Goal: Information Seeking & Learning: Compare options

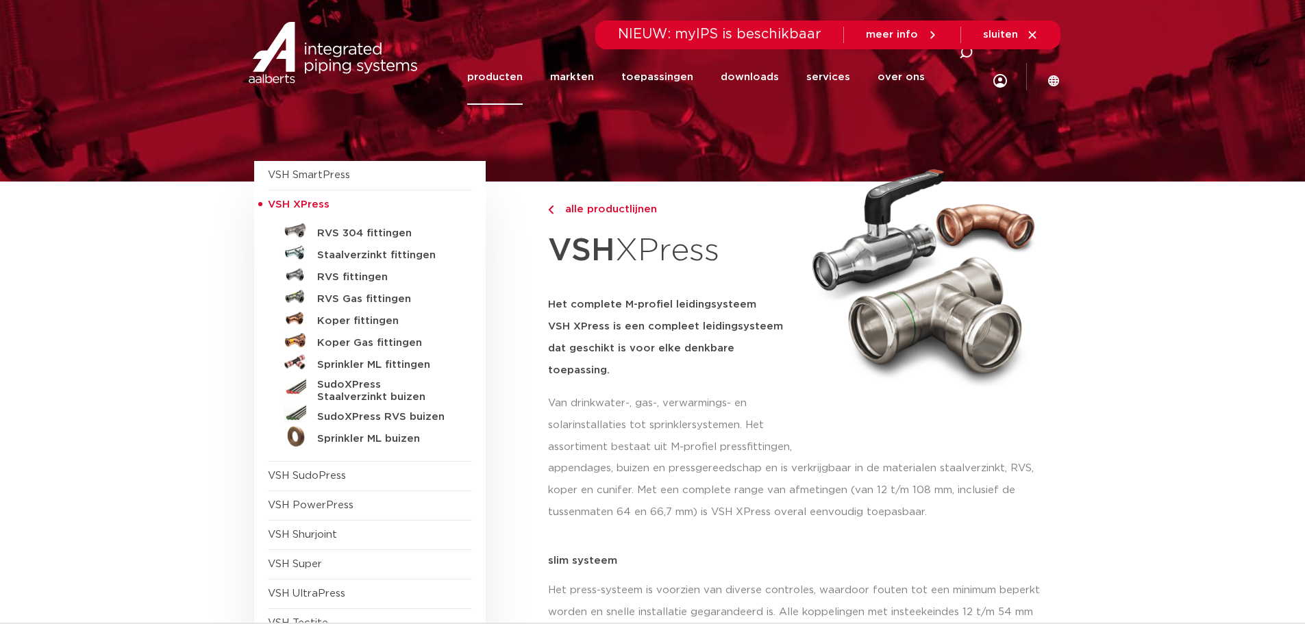
scroll to position [69, 0]
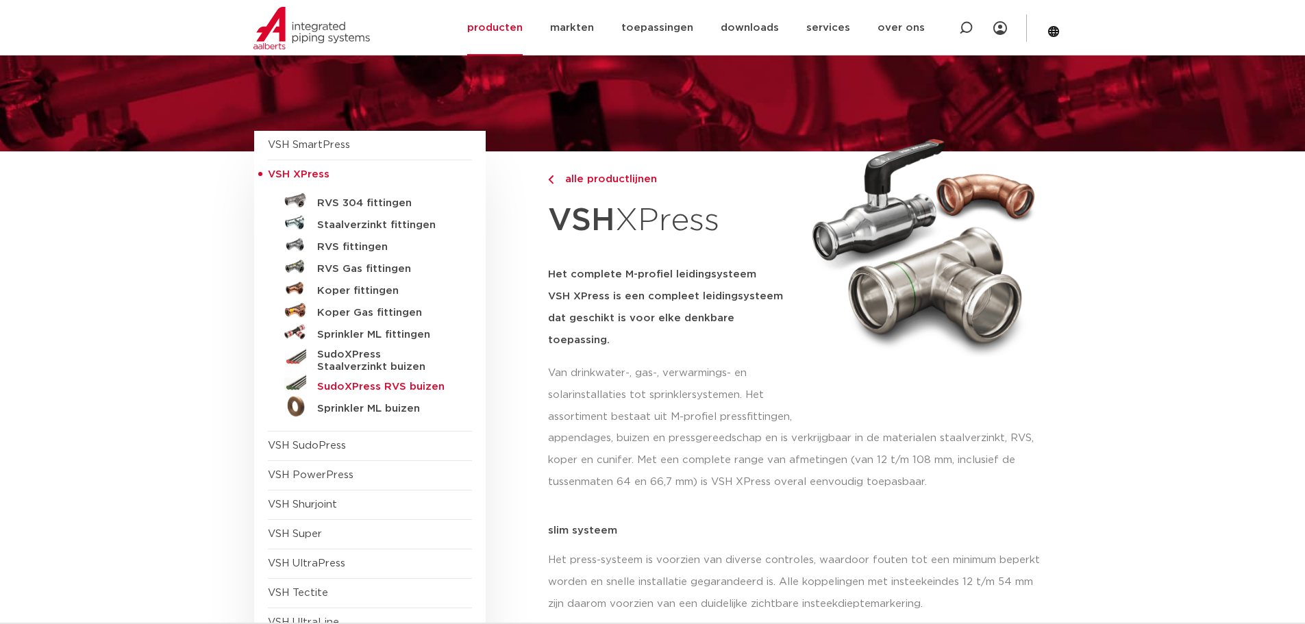
click at [411, 388] on h5 "SudoXPress RVS buizen" at bounding box center [385, 387] width 136 height 12
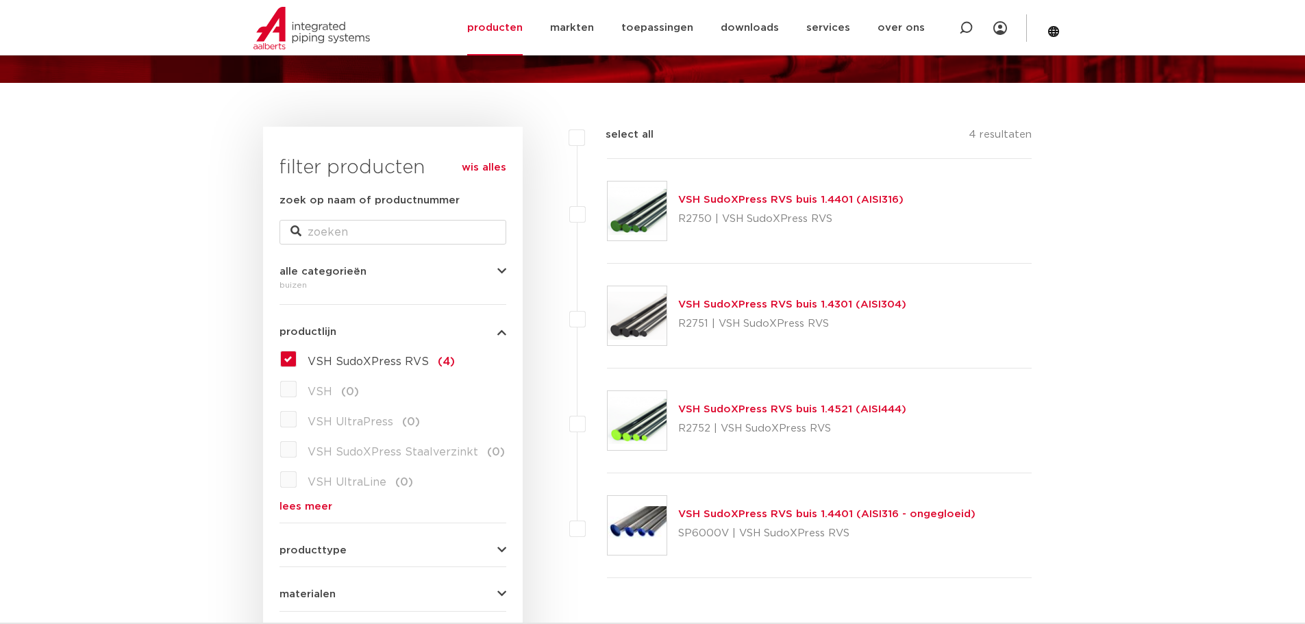
scroll to position [137, 0]
click at [636, 223] on img at bounding box center [637, 211] width 59 height 59
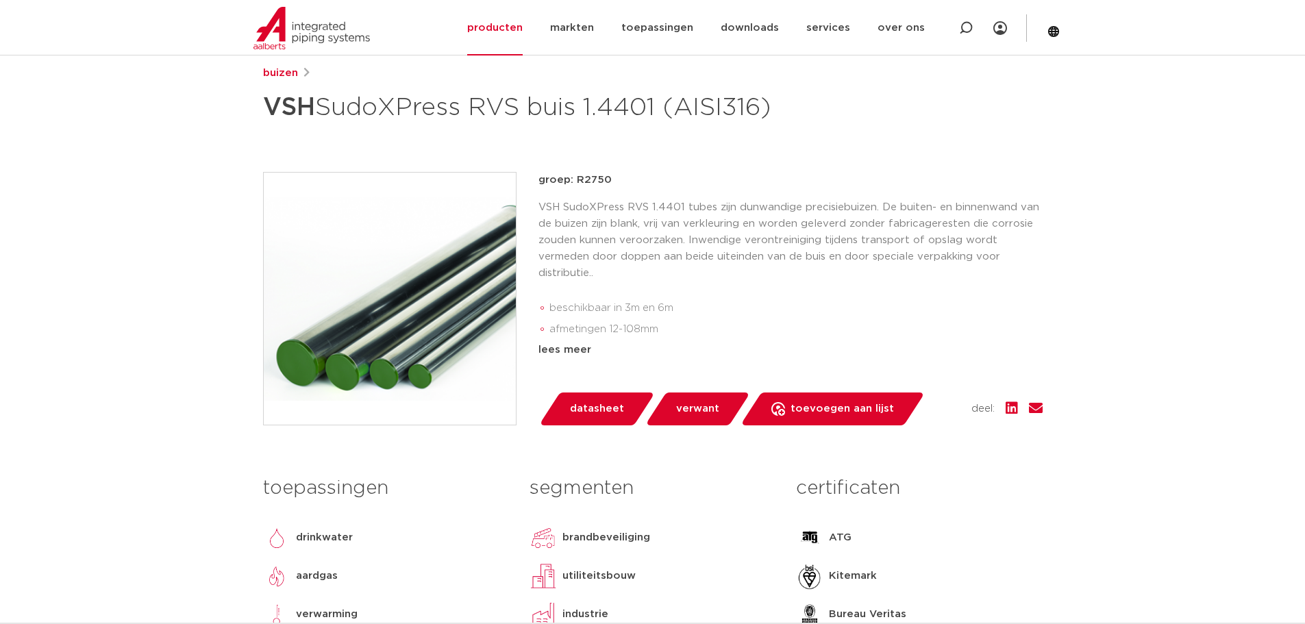
scroll to position [206, 0]
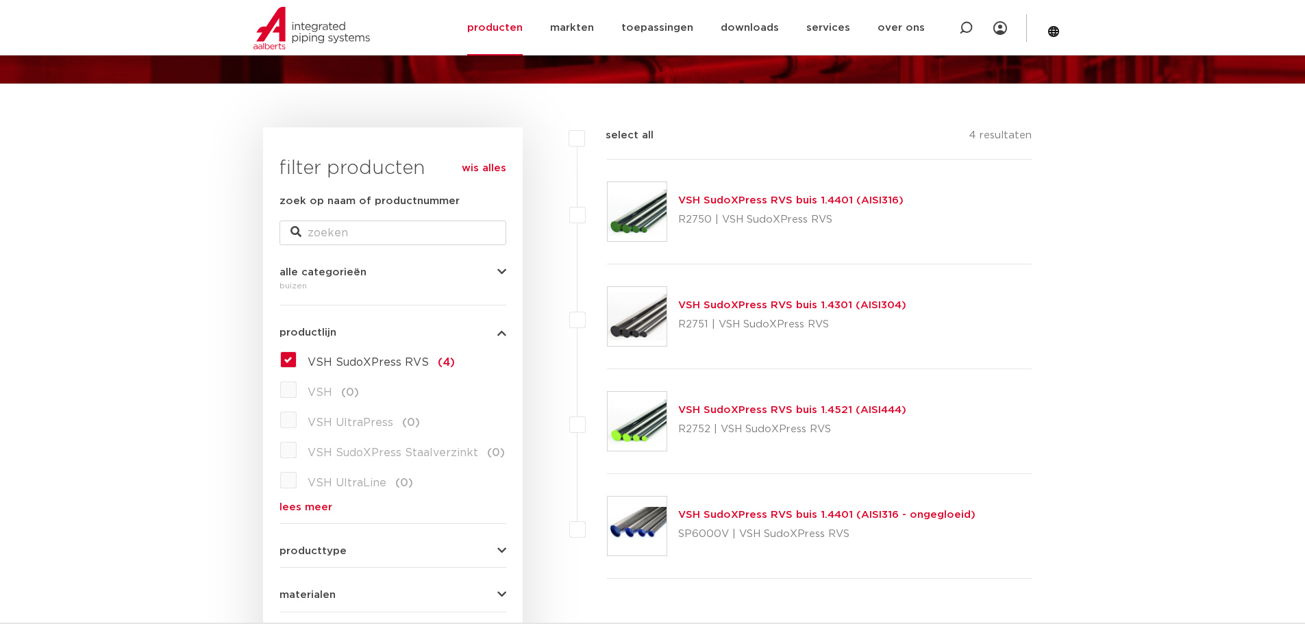
click at [667, 314] on div at bounding box center [637, 316] width 60 height 60
click at [652, 317] on img at bounding box center [637, 316] width 59 height 59
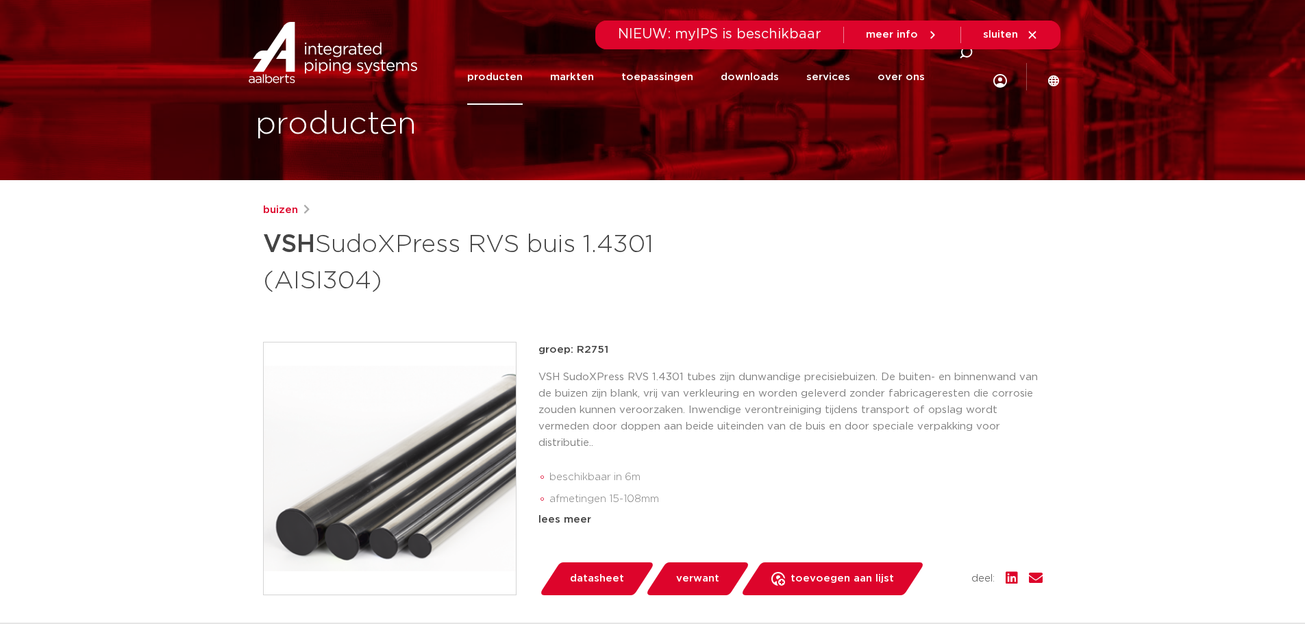
scroll to position [69, 0]
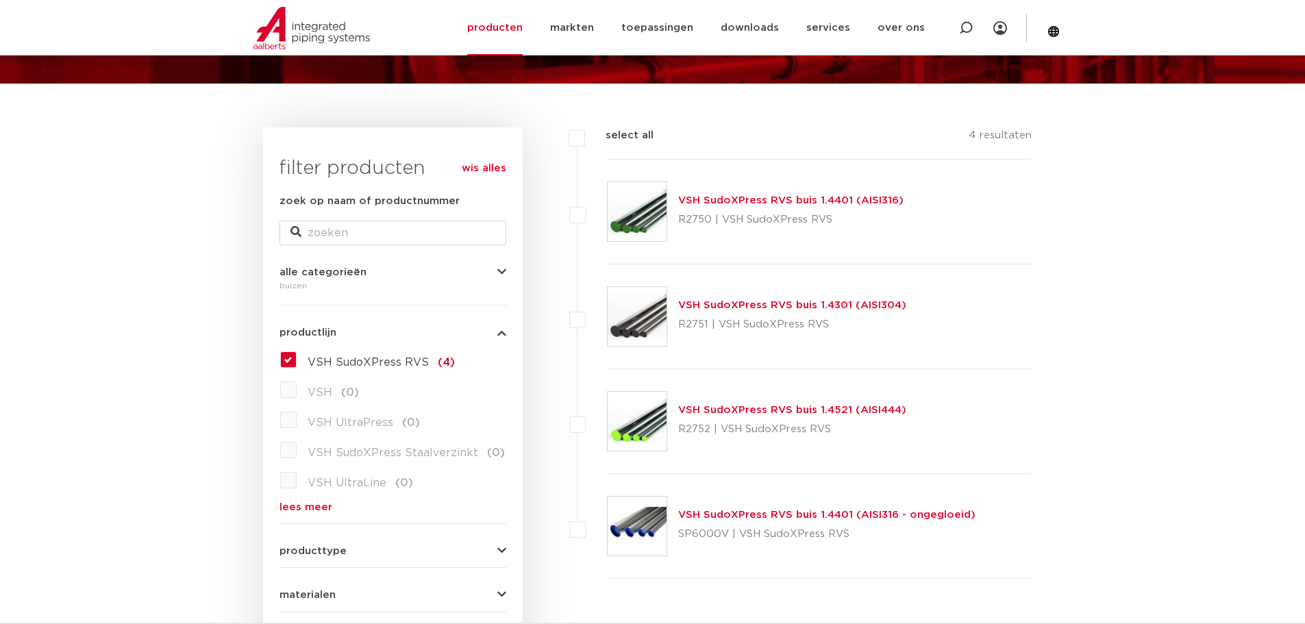
click at [655, 417] on img at bounding box center [637, 421] width 59 height 59
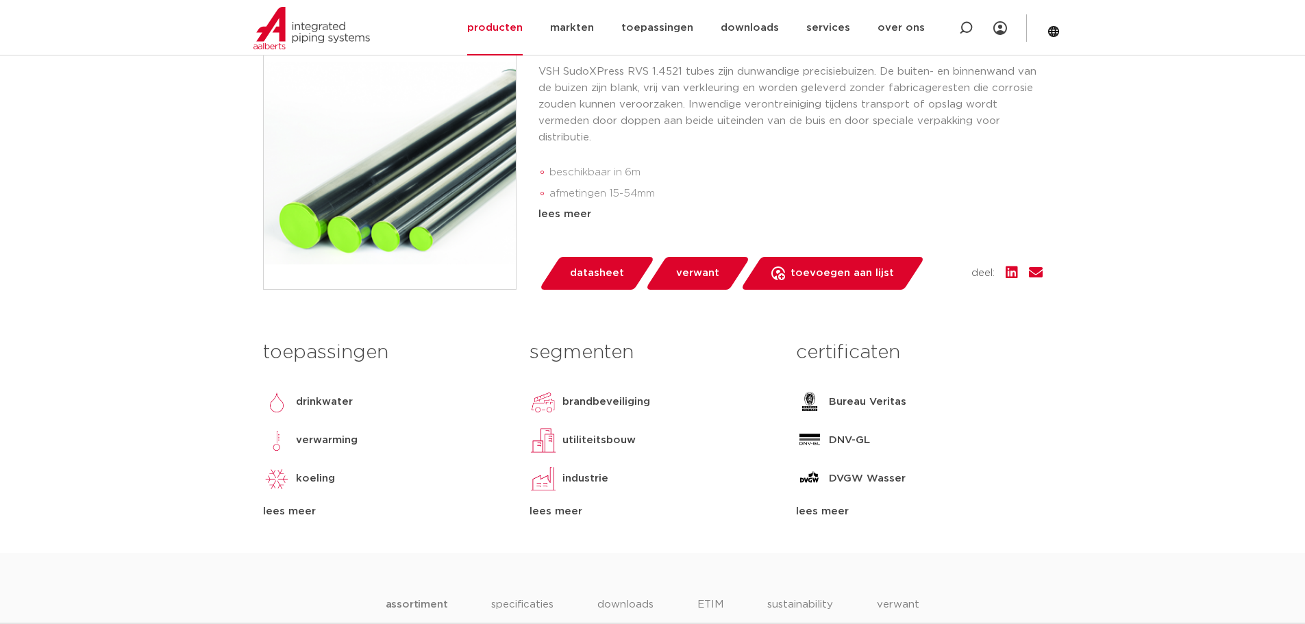
scroll to position [343, 0]
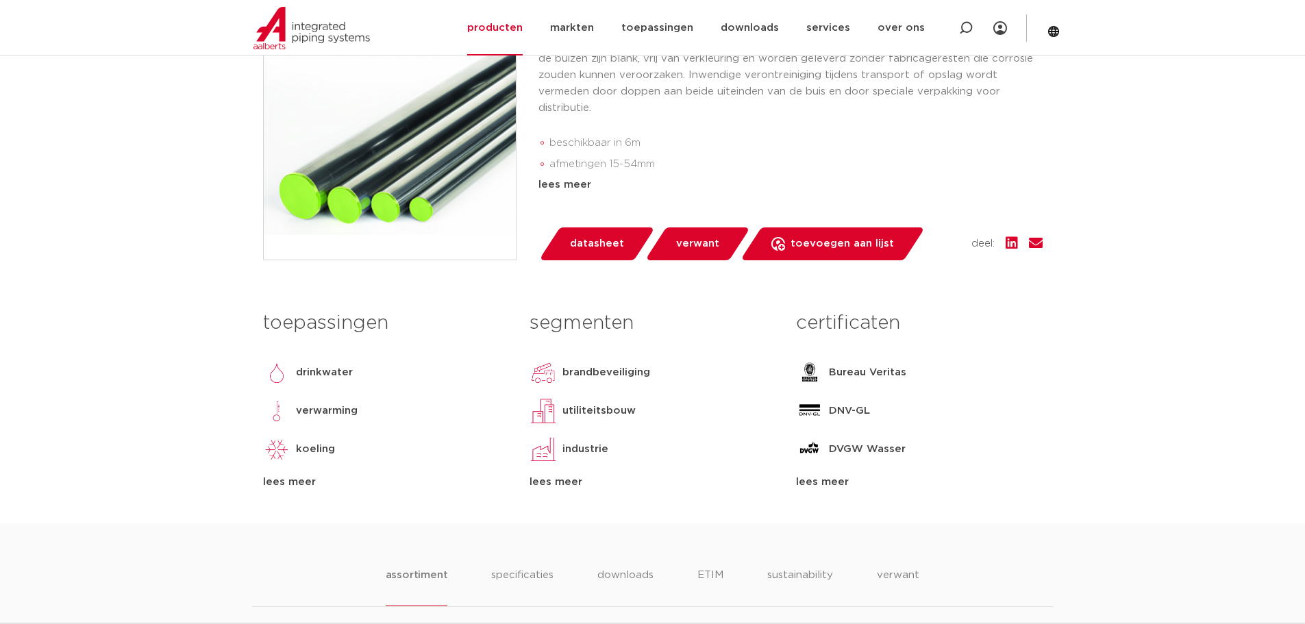
click at [343, 419] on p "verwarming" at bounding box center [327, 411] width 62 height 16
click at [305, 419] on p "verwarming" at bounding box center [327, 411] width 62 height 16
click at [276, 425] on img at bounding box center [276, 410] width 27 height 27
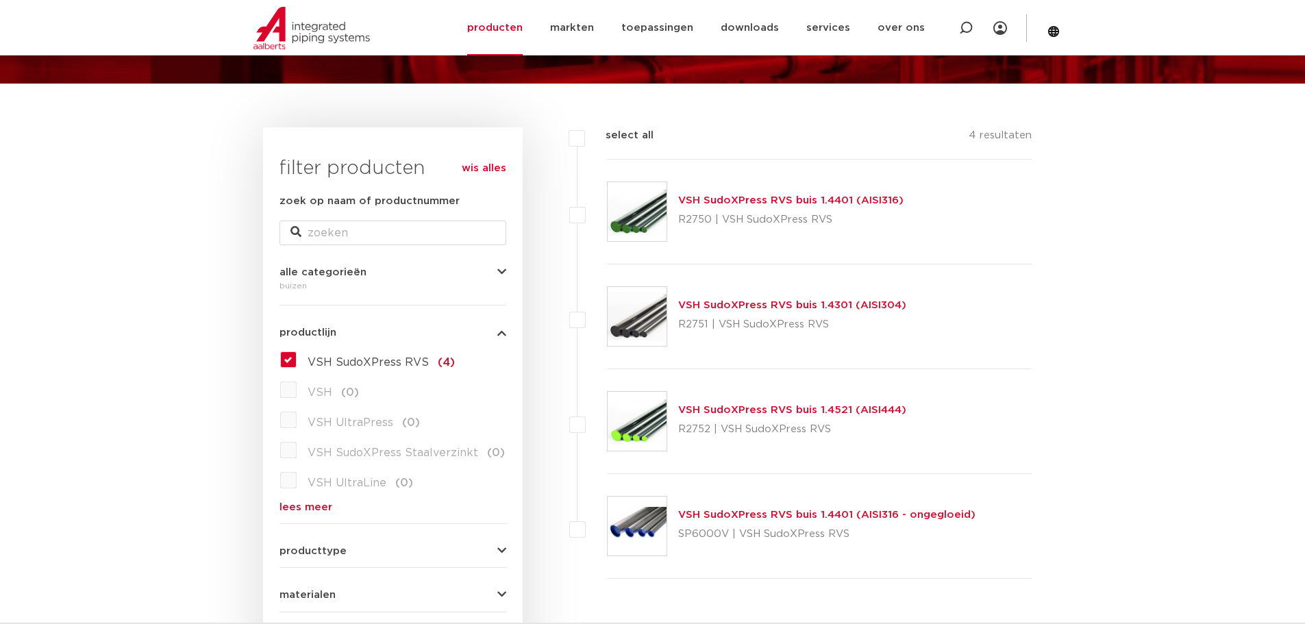
click at [761, 199] on link "VSH SudoXPress RVS buis 1.4401 (AISI316)" at bounding box center [790, 200] width 225 height 10
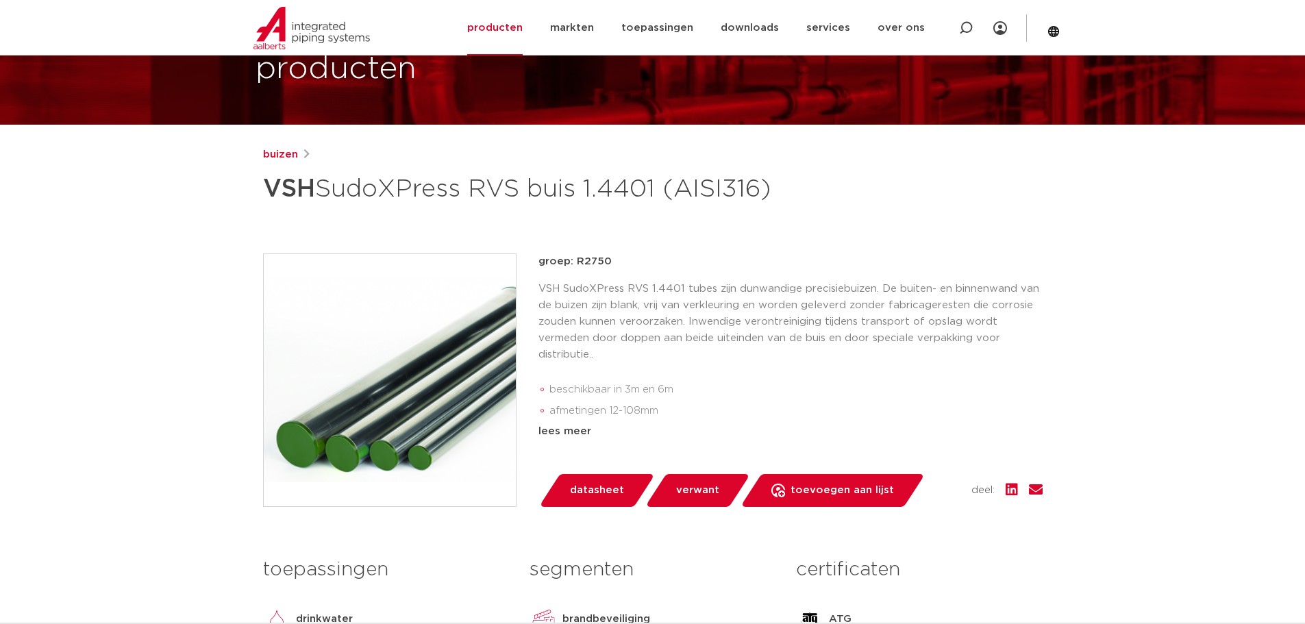
scroll to position [69, 0]
